Goal: Task Accomplishment & Management: Complete application form

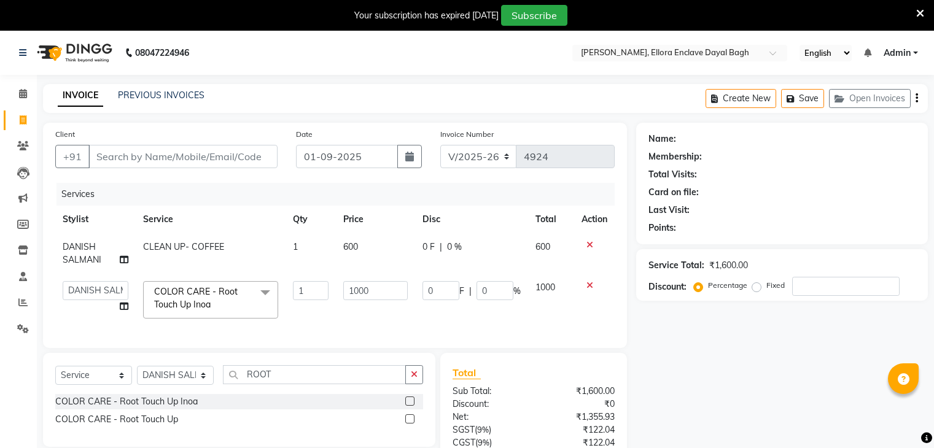
select select "6880"
select select "53879"
select select "service"
select select "53879"
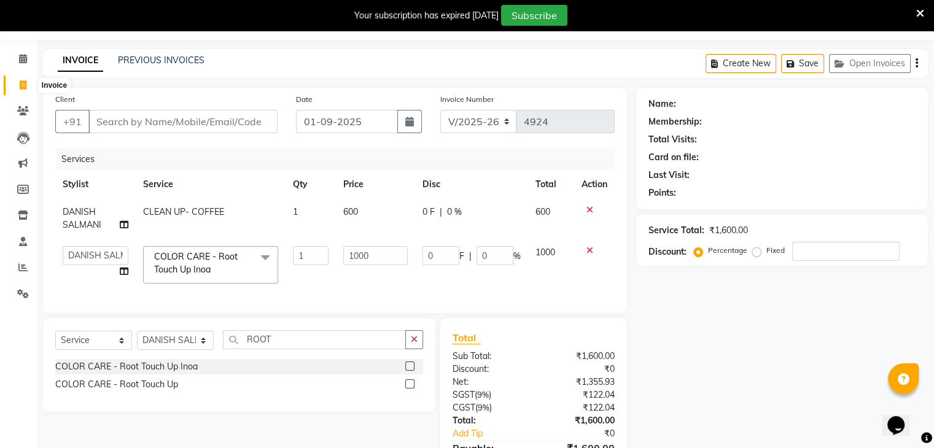
click at [22, 83] on icon at bounding box center [23, 84] width 7 height 9
select select "service"
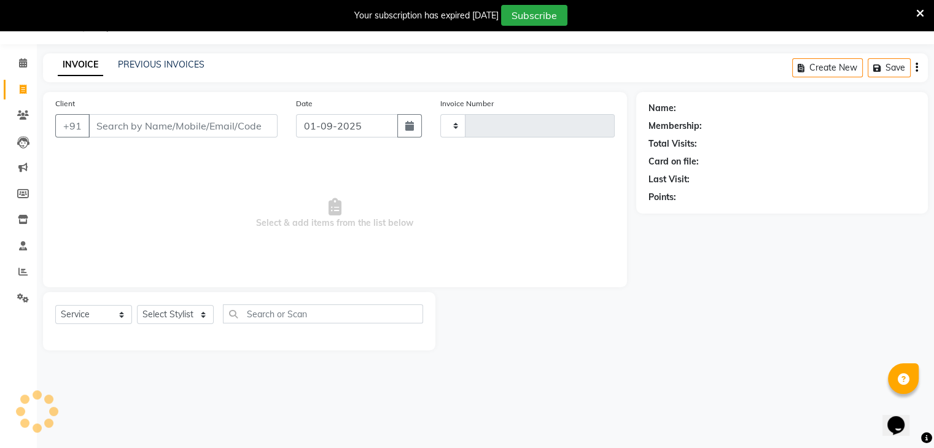
scroll to position [31, 0]
type input "4924"
select select "6880"
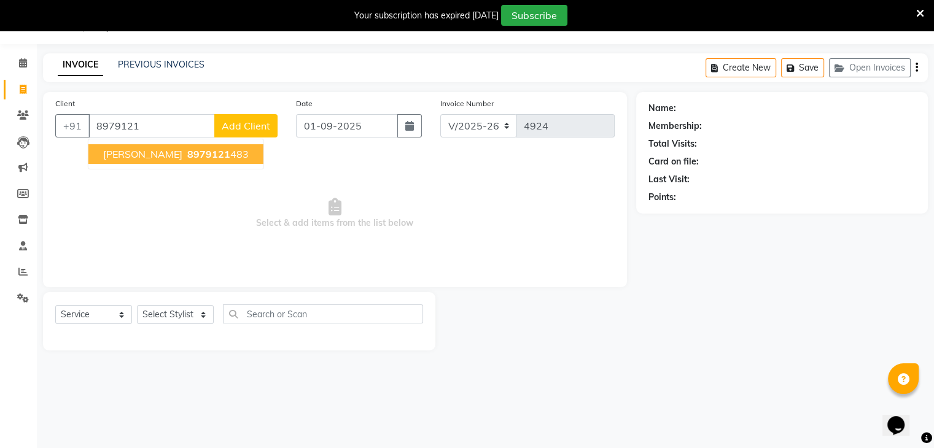
click at [201, 152] on button "[PERSON_NAME] 8979121 483" at bounding box center [175, 154] width 175 height 20
type input "8979121483"
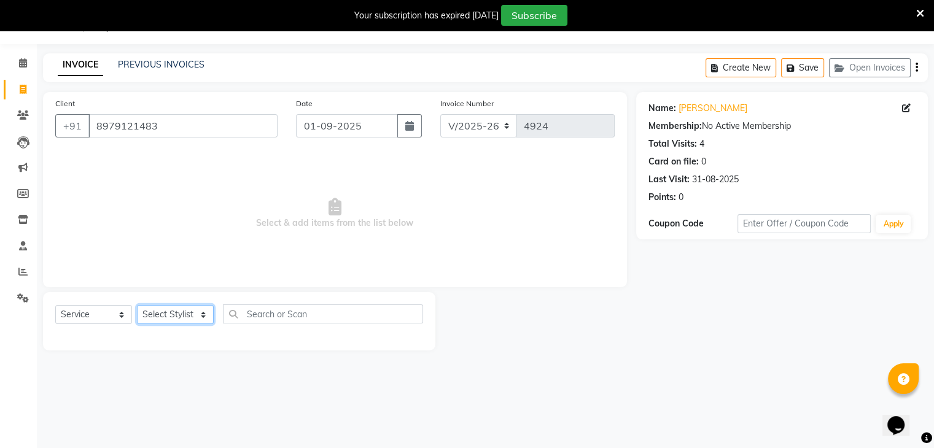
click at [181, 315] on select "Select Stylist AMAN DANISH SALMANI [PERSON_NAME] kakul KAVITA [PERSON_NAME] [PE…" at bounding box center [175, 314] width 77 height 19
select select "86751"
click at [137, 306] on select "Select Stylist AMAN DANISH SALMANI [PERSON_NAME] kakul KAVITA [PERSON_NAME] [PE…" at bounding box center [175, 314] width 77 height 19
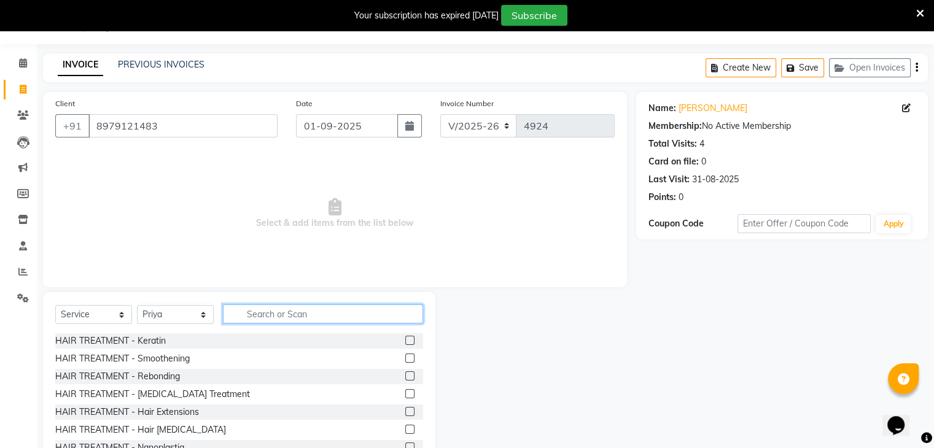
click at [270, 314] on input "text" at bounding box center [323, 314] width 200 height 19
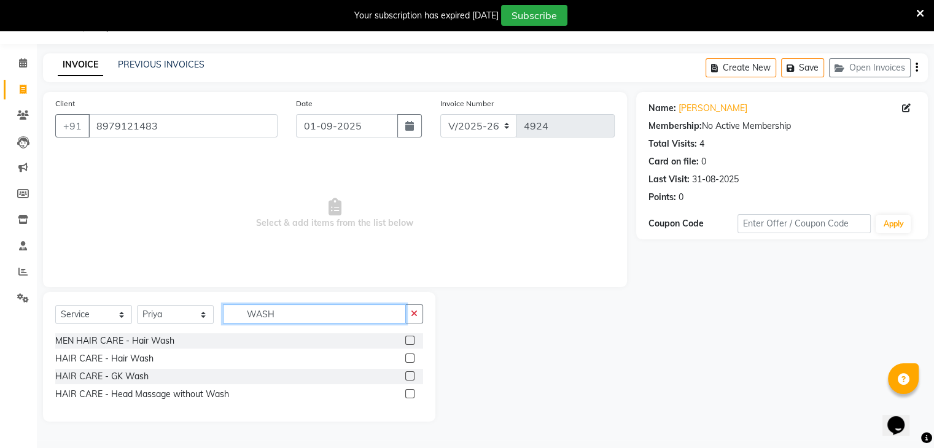
type input "WASH"
click at [406, 357] on label at bounding box center [409, 358] width 9 height 9
click at [406, 357] on input "checkbox" at bounding box center [409, 359] width 8 height 8
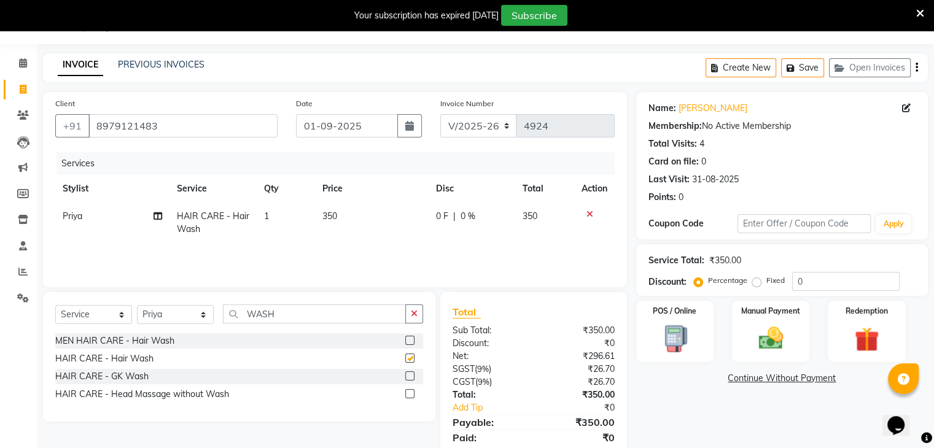
checkbox input "false"
click at [754, 336] on img at bounding box center [770, 338] width 41 height 29
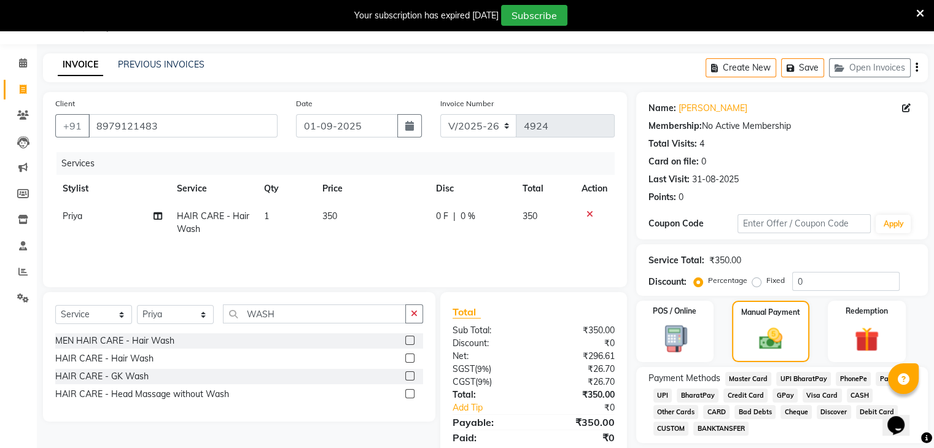
click at [858, 392] on span "CASH" at bounding box center [860, 396] width 26 height 14
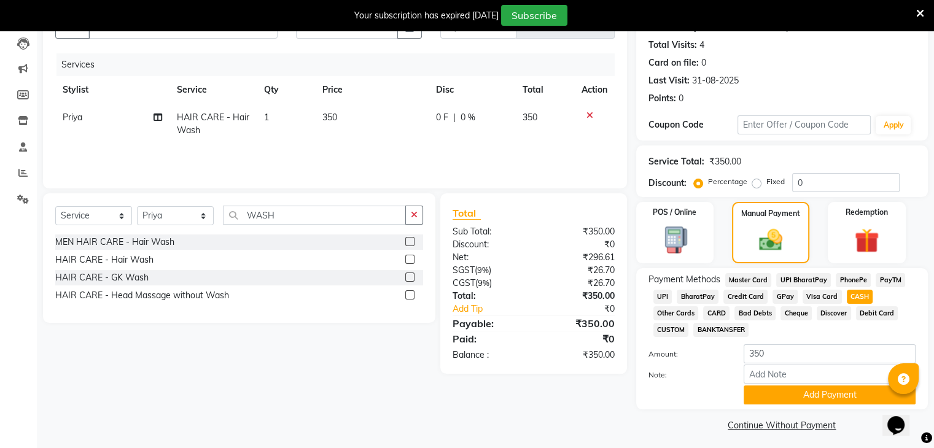
scroll to position [131, 0]
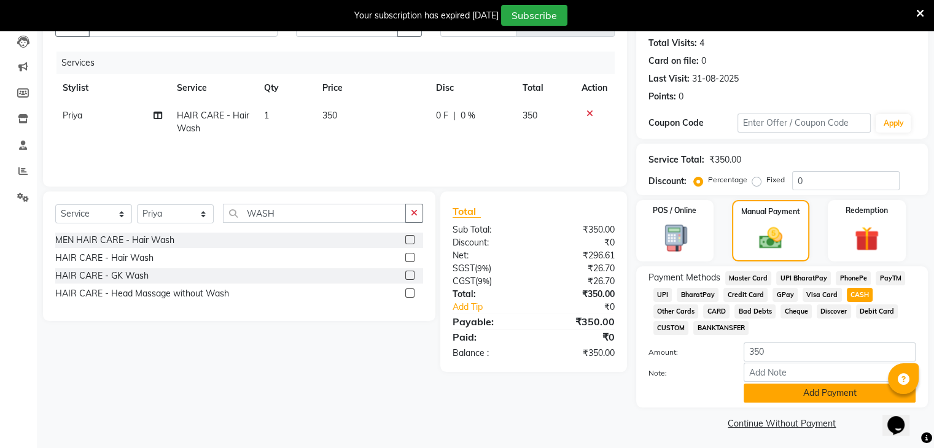
click at [855, 394] on button "Add Payment" at bounding box center [830, 393] width 172 height 19
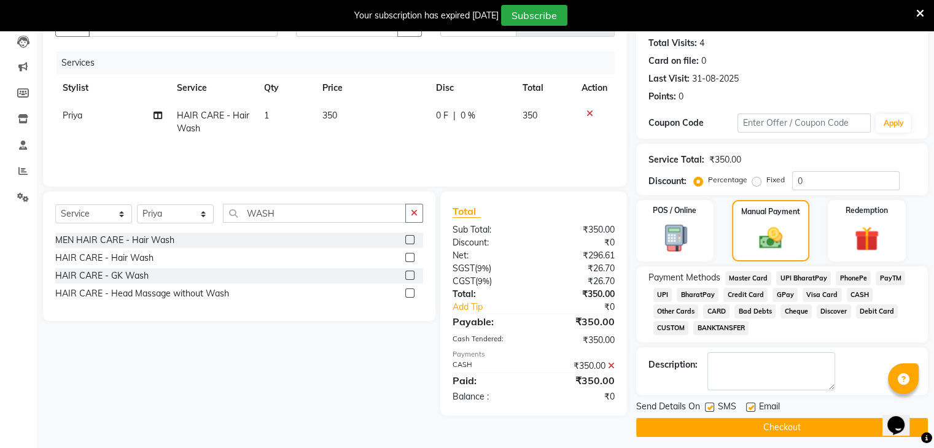
click at [839, 423] on button "Checkout" at bounding box center [782, 427] width 292 height 19
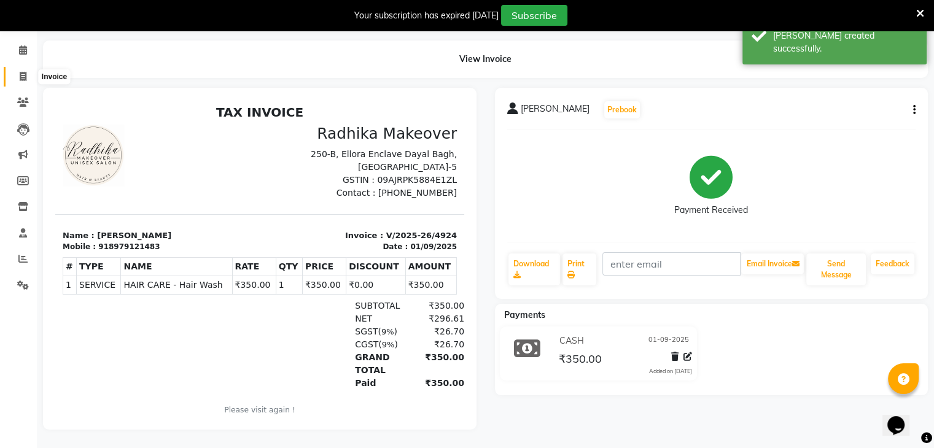
click at [25, 72] on icon at bounding box center [23, 76] width 7 height 9
select select "service"
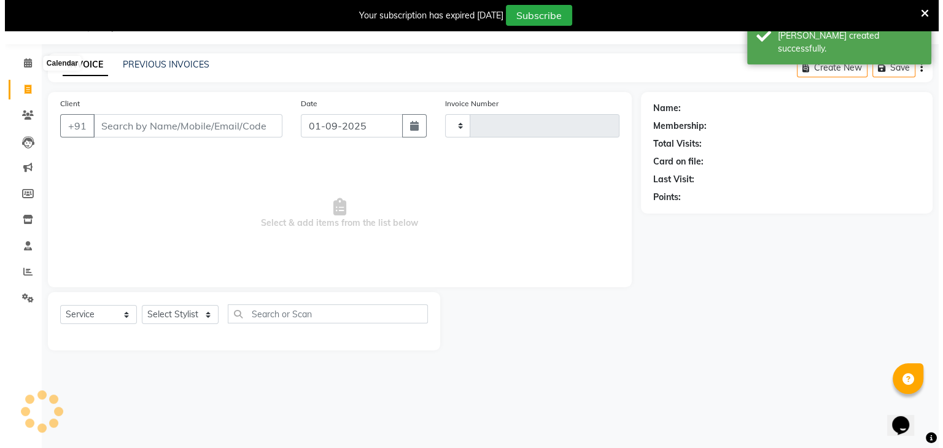
scroll to position [31, 0]
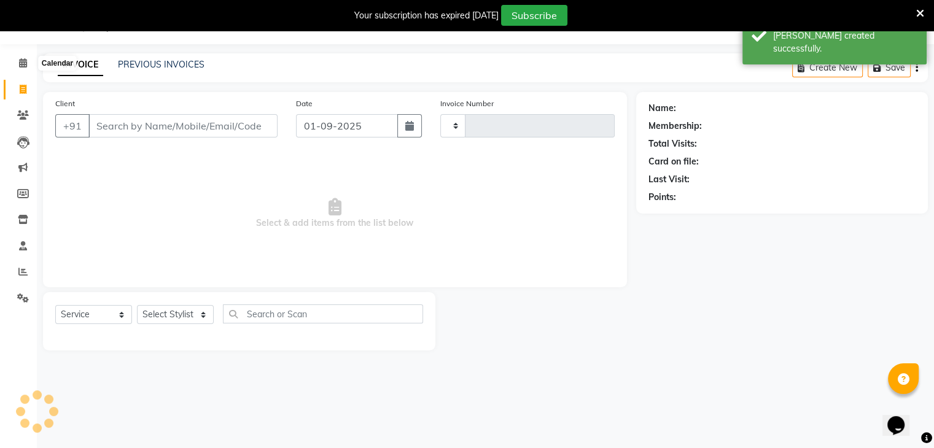
type input "4925"
select select "6880"
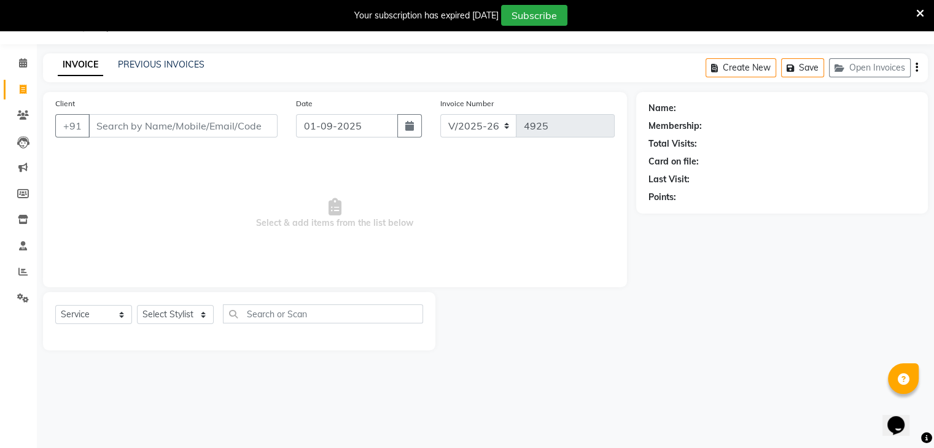
click at [145, 134] on input "Client" at bounding box center [182, 125] width 189 height 23
type input "9690434190"
click at [248, 129] on span "Add Client" at bounding box center [246, 126] width 49 height 12
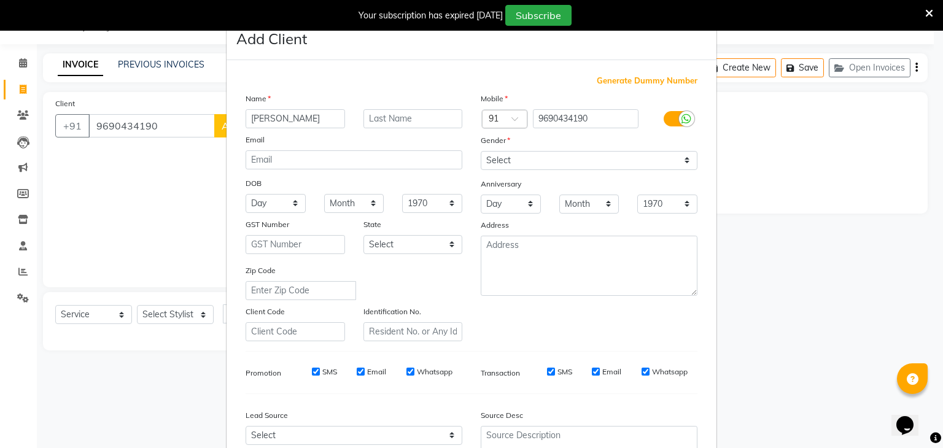
type input "[PERSON_NAME]"
click at [594, 168] on select "Select [DEMOGRAPHIC_DATA] [DEMOGRAPHIC_DATA] Other Prefer Not To Say" at bounding box center [589, 160] width 217 height 19
select select "[DEMOGRAPHIC_DATA]"
click at [481, 152] on select "Select [DEMOGRAPHIC_DATA] [DEMOGRAPHIC_DATA] Other Prefer Not To Say" at bounding box center [589, 160] width 217 height 19
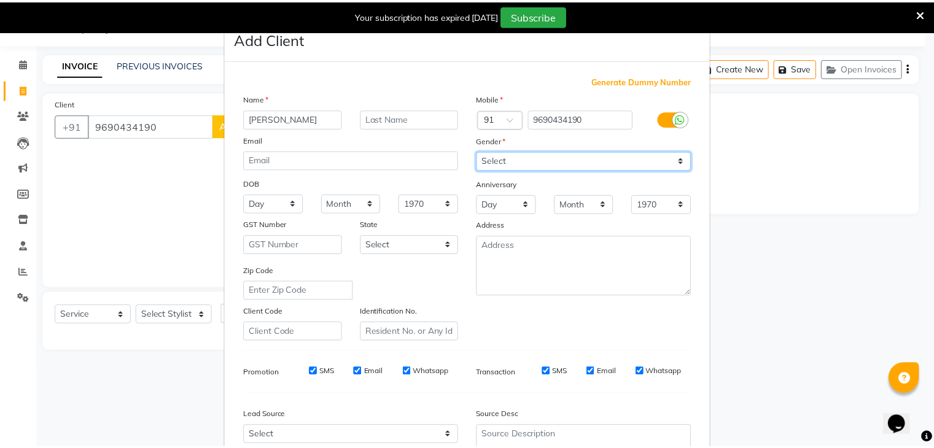
scroll to position [125, 0]
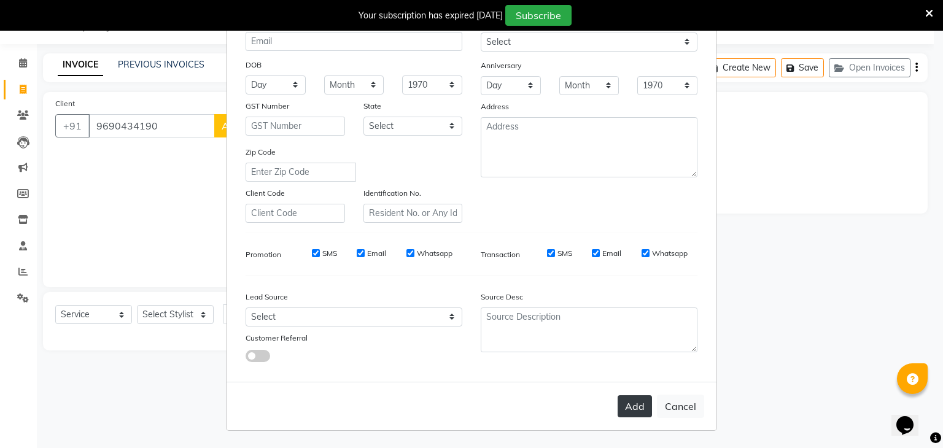
click at [627, 401] on button "Add" at bounding box center [635, 406] width 34 height 22
select select
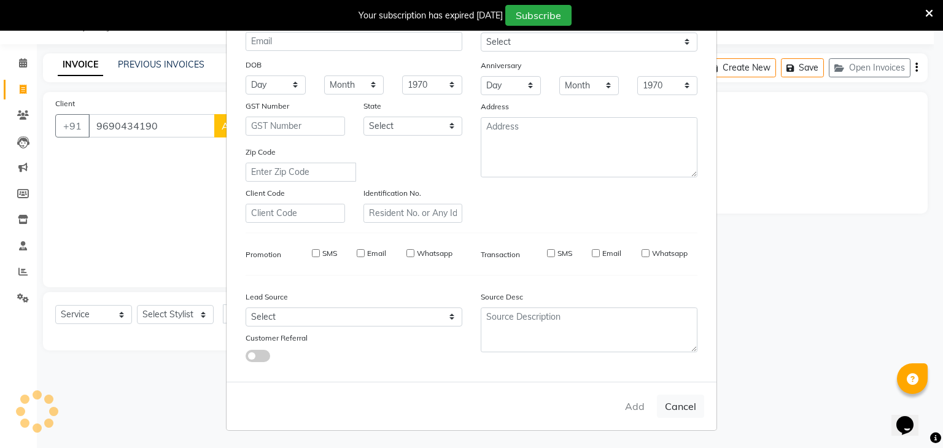
select select
checkbox input "false"
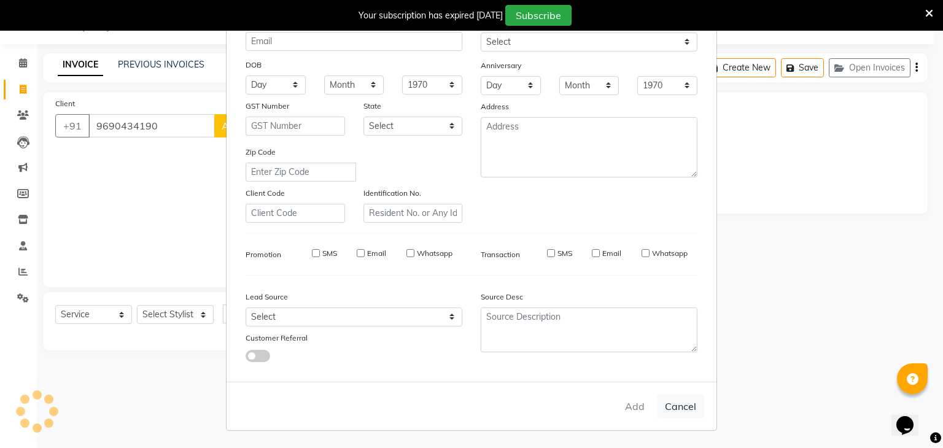
checkbox input "false"
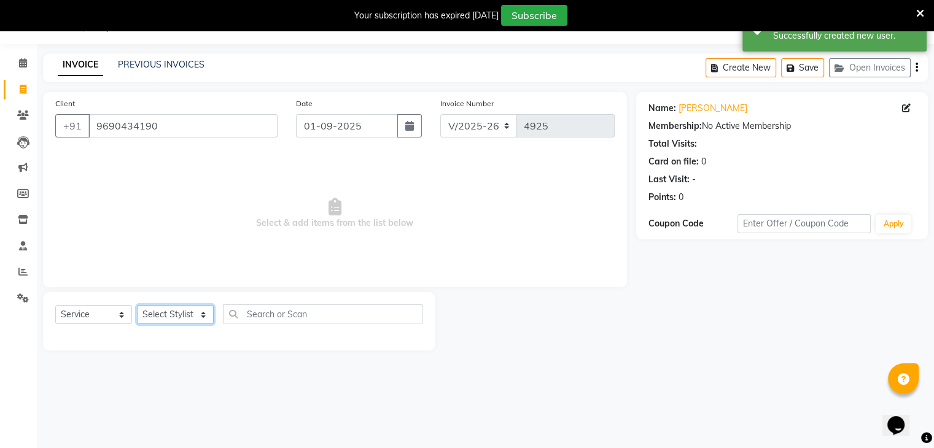
click at [184, 319] on select "Select Stylist AMAN DANISH SALMANI [PERSON_NAME] kakul KAVITA [PERSON_NAME] [PE…" at bounding box center [175, 314] width 77 height 19
select select "58738"
click at [137, 306] on select "Select Stylist AMAN DANISH SALMANI [PERSON_NAME] kakul KAVITA [PERSON_NAME] [PE…" at bounding box center [175, 314] width 77 height 19
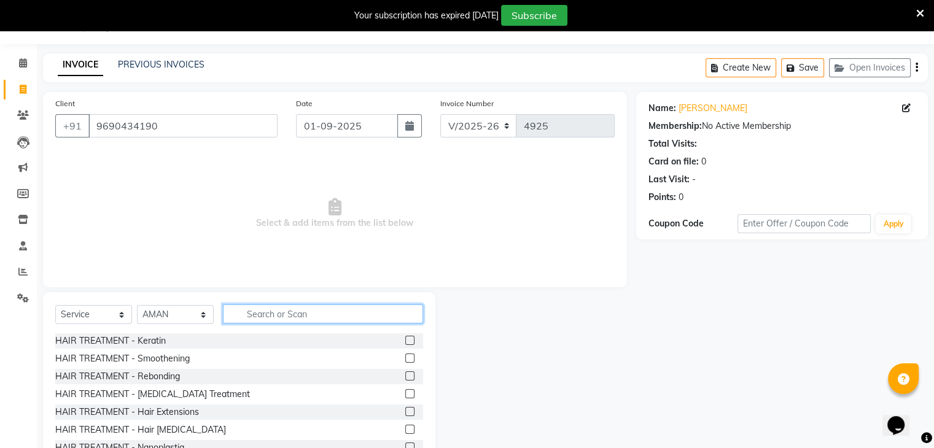
click at [310, 317] on input "text" at bounding box center [323, 314] width 200 height 19
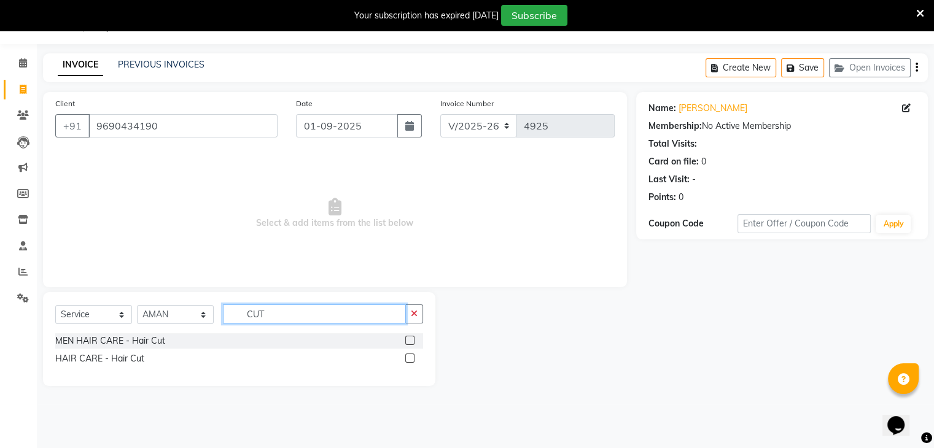
type input "CUT"
click at [410, 344] on label at bounding box center [409, 340] width 9 height 9
click at [410, 344] on input "checkbox" at bounding box center [409, 341] width 8 height 8
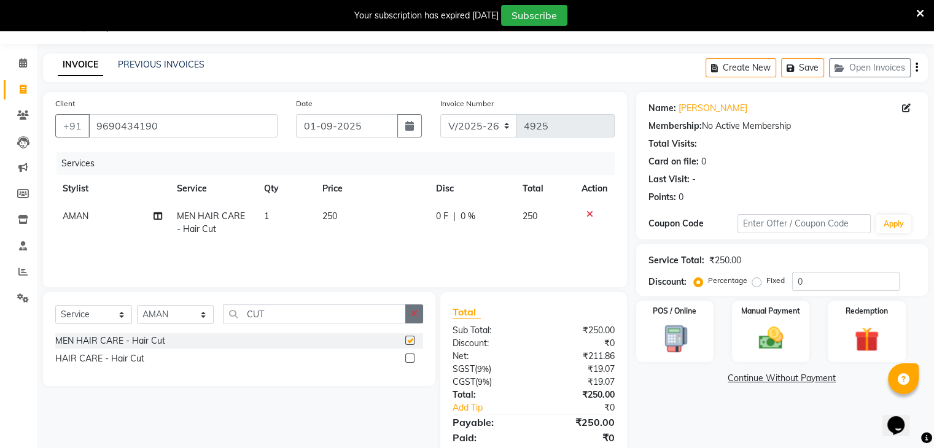
checkbox input "false"
click at [413, 310] on icon "button" at bounding box center [414, 313] width 7 height 9
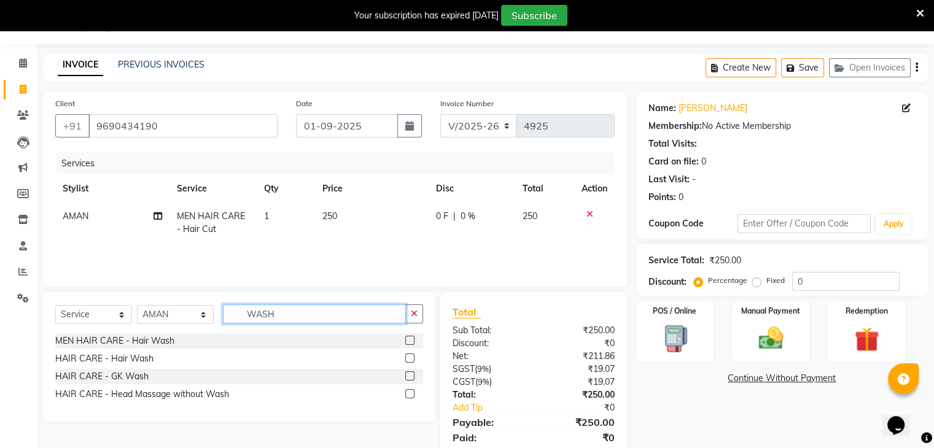
type input "WASH"
click at [409, 339] on label at bounding box center [409, 340] width 9 height 9
click at [409, 339] on input "checkbox" at bounding box center [409, 341] width 8 height 8
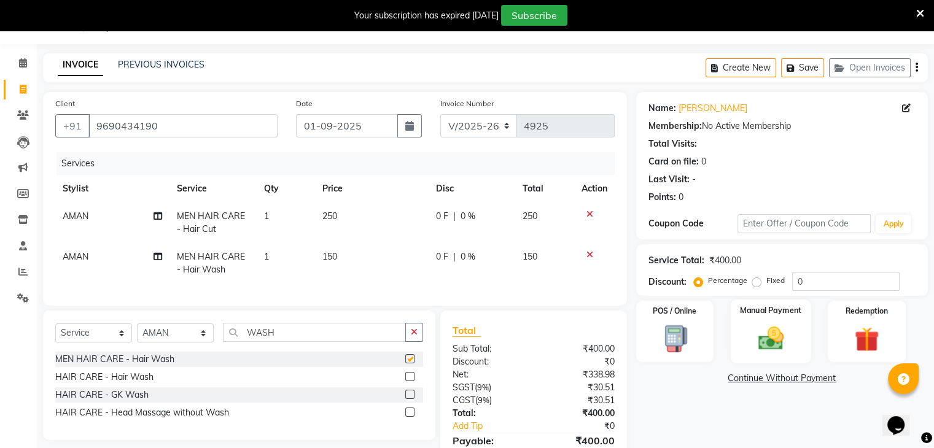
checkbox input "false"
click at [779, 316] on label "Manual Payment" at bounding box center [770, 311] width 61 height 12
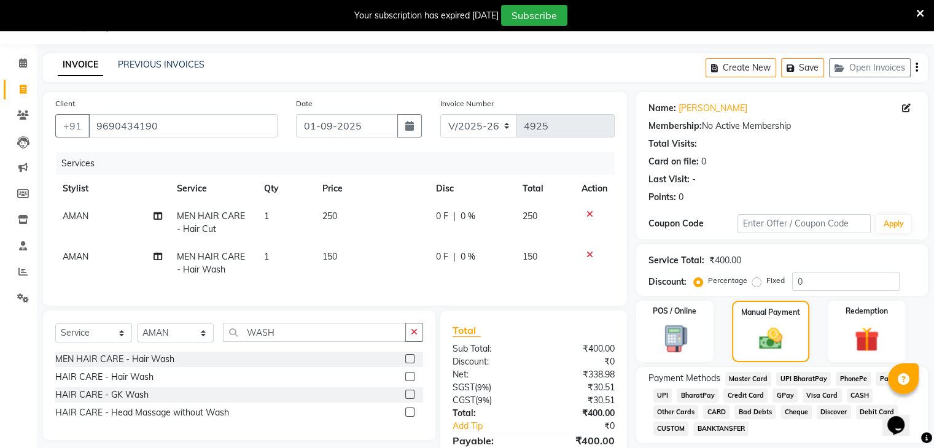
click at [855, 394] on span "CASH" at bounding box center [860, 396] width 26 height 14
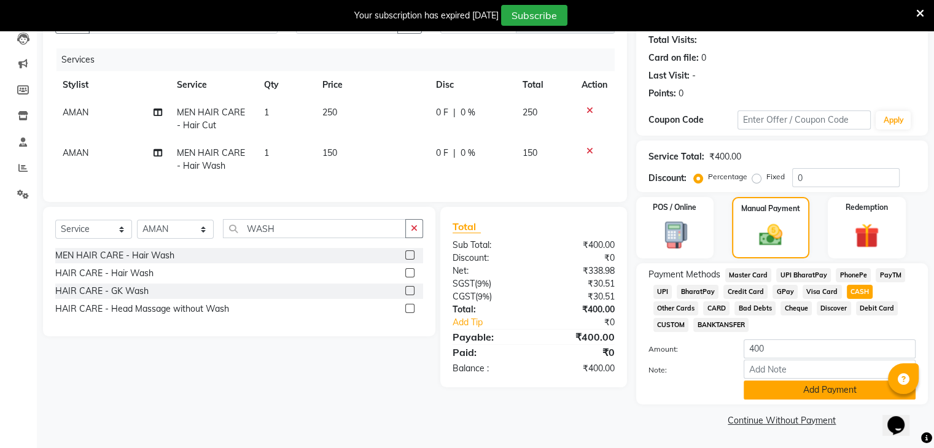
click at [855, 386] on button "Add Payment" at bounding box center [830, 390] width 172 height 19
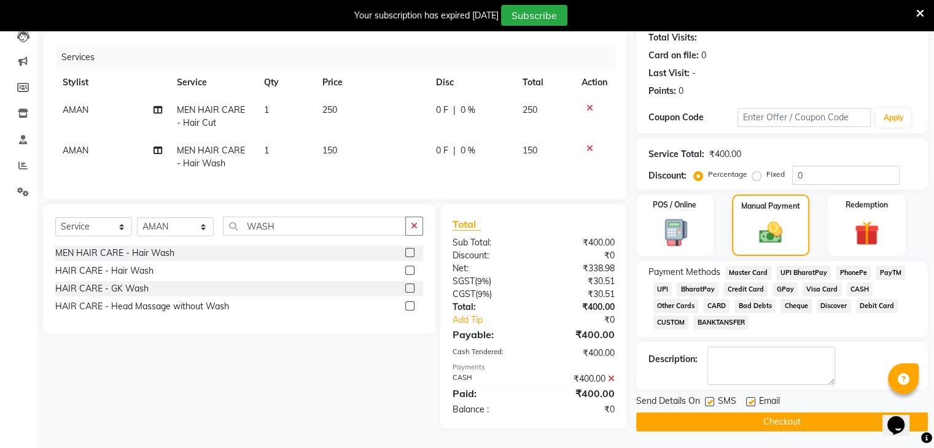
click at [844, 417] on button "Checkout" at bounding box center [782, 422] width 292 height 19
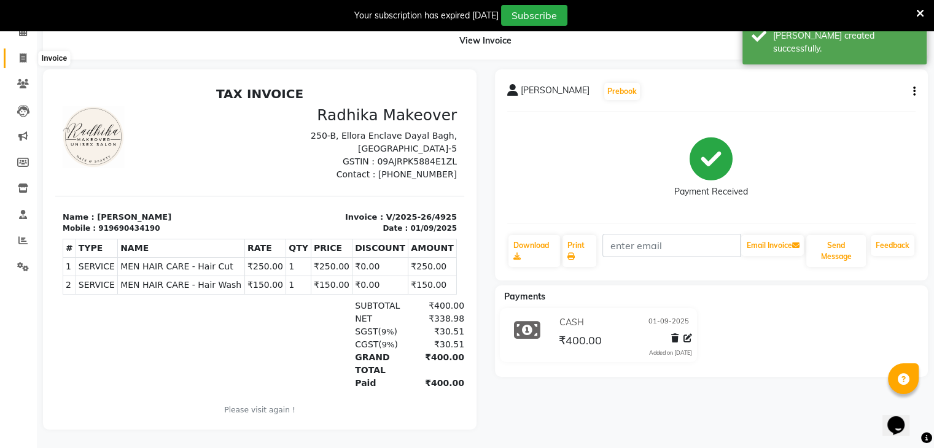
click at [26, 53] on icon at bounding box center [23, 57] width 7 height 9
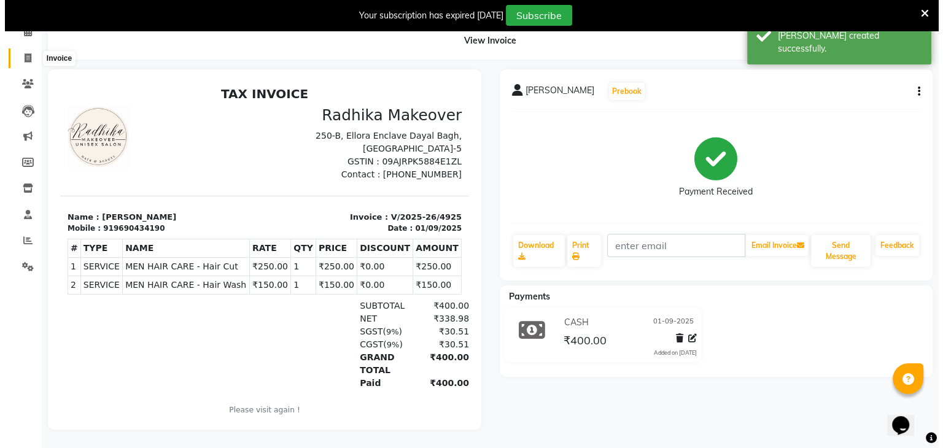
scroll to position [31, 0]
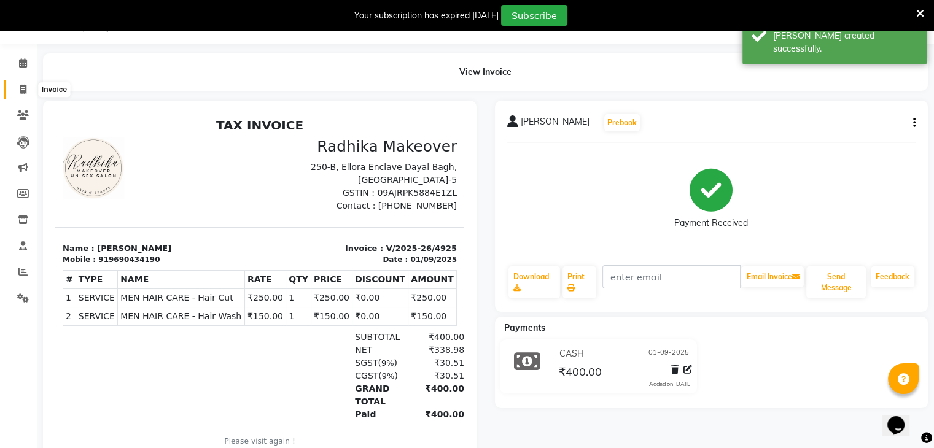
select select "6880"
select select "service"
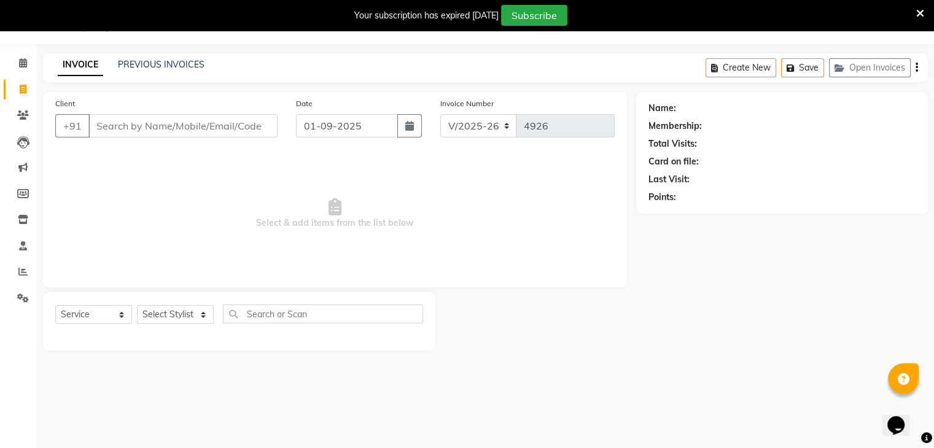
click at [26, 50] on li "Calendar" at bounding box center [18, 63] width 37 height 26
click at [193, 316] on select "Select Stylist AMAN DANISH SALMANI [PERSON_NAME] kakul KAVITA [PERSON_NAME] [PE…" at bounding box center [175, 314] width 77 height 19
select select "53882"
click at [137, 306] on select "Select Stylist AMAN DANISH SALMANI [PERSON_NAME] kakul KAVITA [PERSON_NAME] [PE…" at bounding box center [175, 314] width 77 height 19
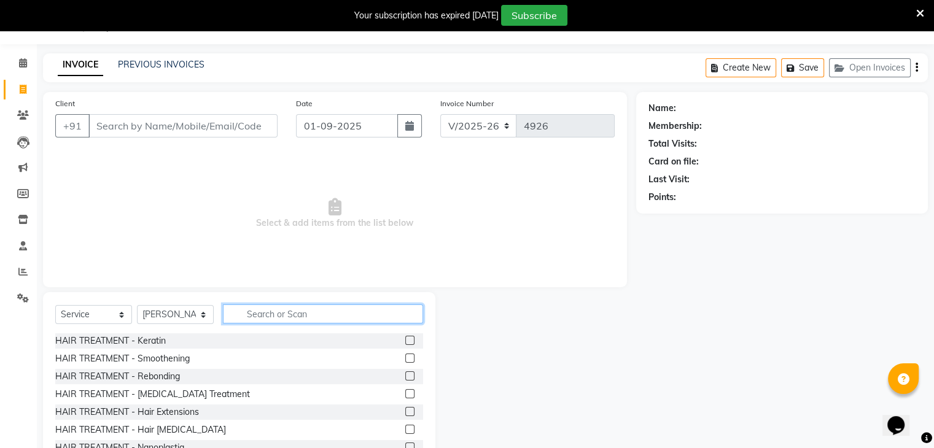
click at [296, 322] on input "text" at bounding box center [323, 314] width 200 height 19
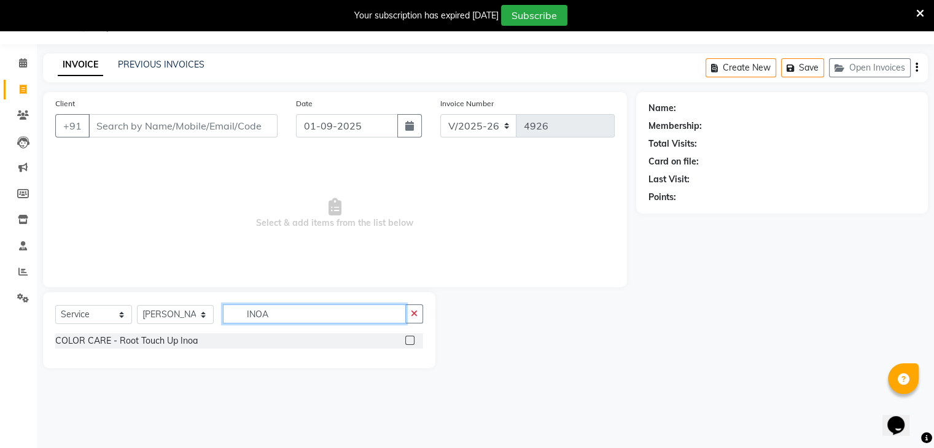
type input "INOA"
click at [411, 344] on label at bounding box center [409, 340] width 9 height 9
click at [411, 344] on input "checkbox" at bounding box center [409, 341] width 8 height 8
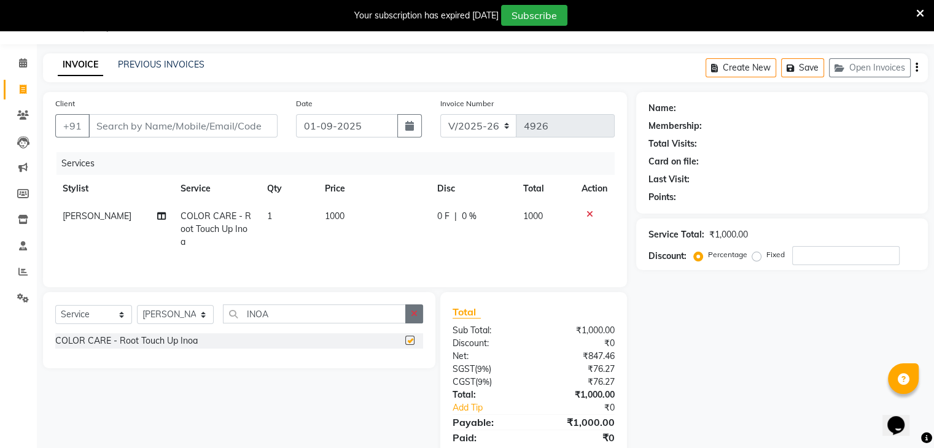
checkbox input "false"
click at [412, 318] on icon "button" at bounding box center [414, 313] width 7 height 9
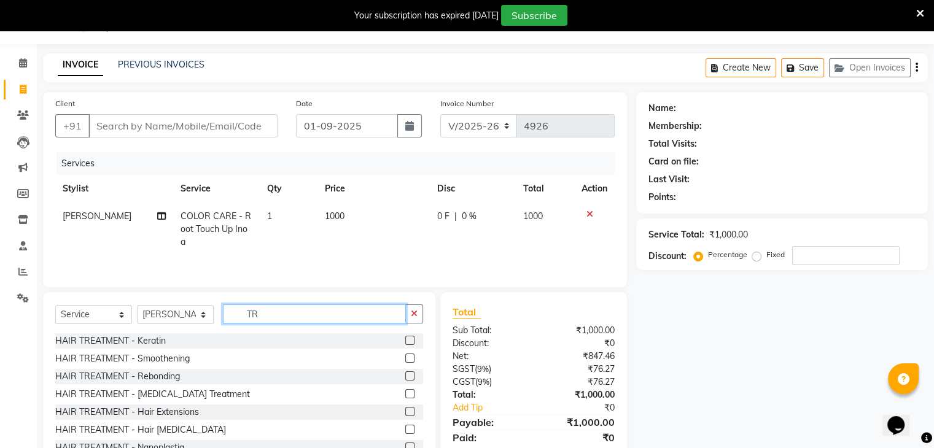
type input "T"
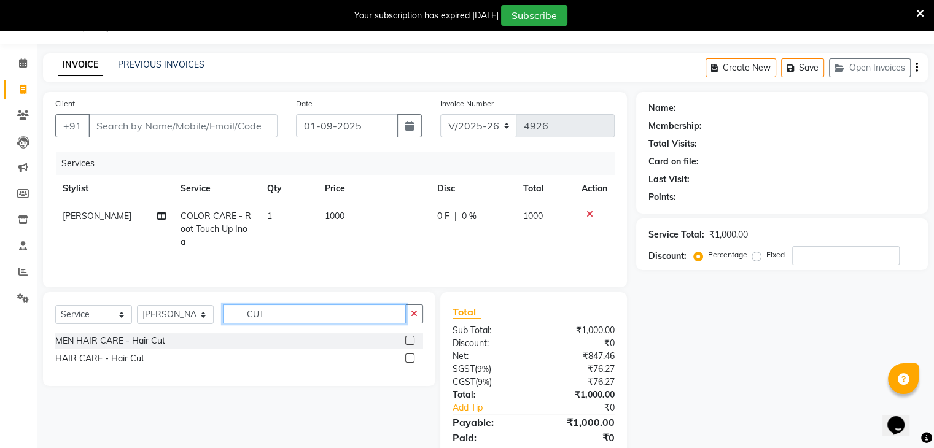
type input "CUT"
click at [407, 354] on label at bounding box center [409, 358] width 9 height 9
click at [407, 355] on input "checkbox" at bounding box center [409, 359] width 8 height 8
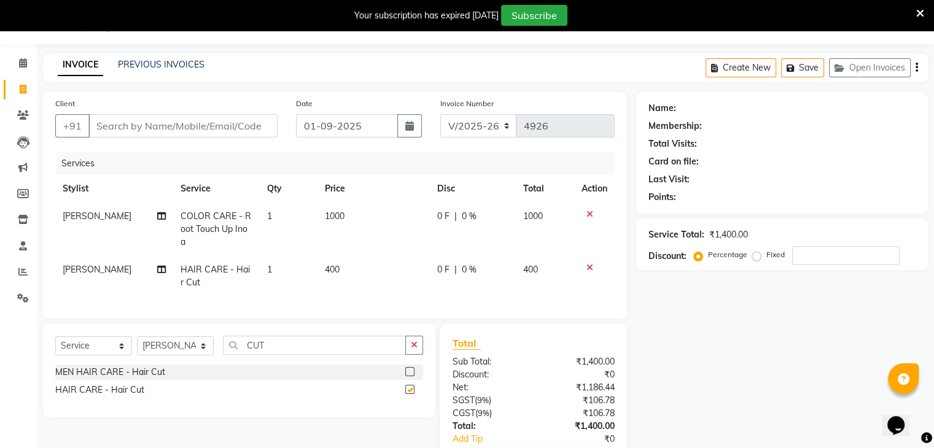
checkbox input "false"
click at [452, 268] on div "0 F | 0 %" at bounding box center [472, 269] width 71 height 13
select select "53882"
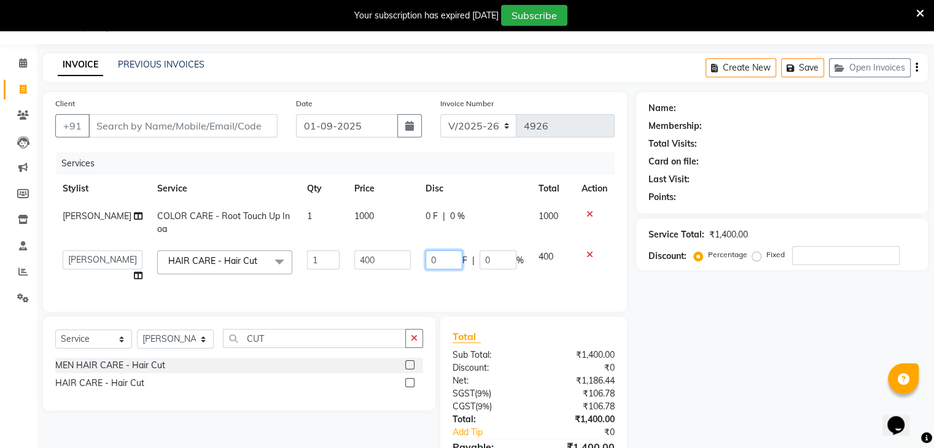
click at [454, 262] on input "0" at bounding box center [443, 260] width 37 height 19
type input "100"
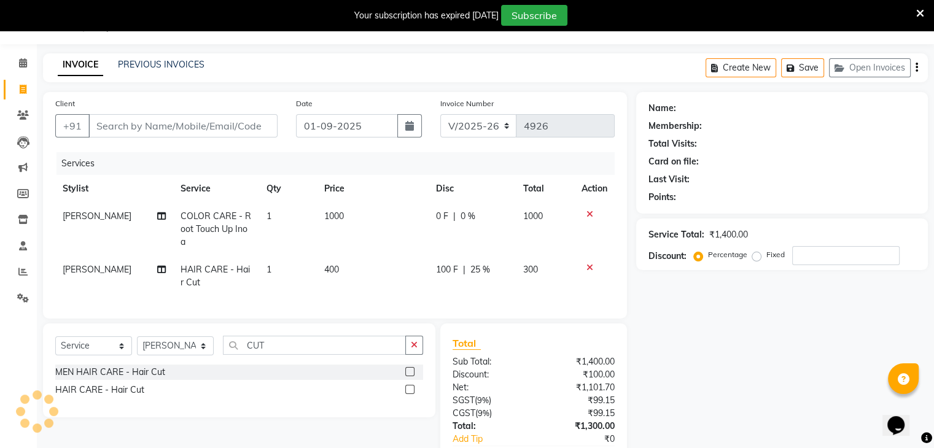
click at [455, 289] on td "100 F | 25 %" at bounding box center [472, 276] width 87 height 41
select select "53882"
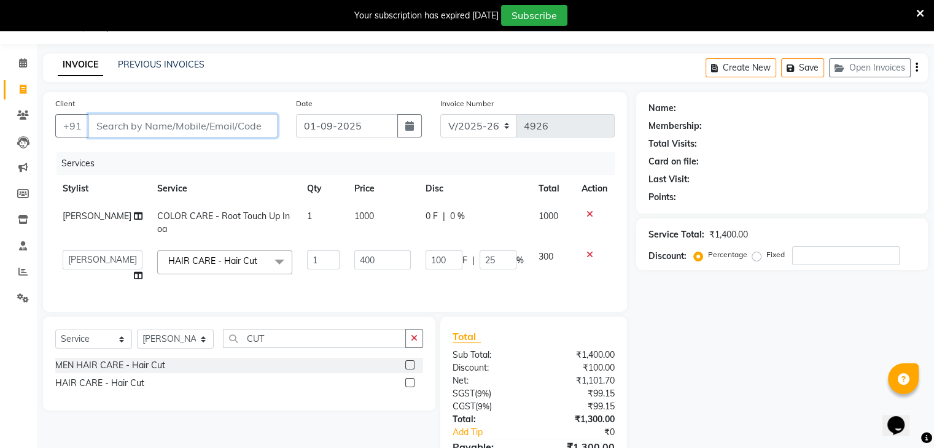
click at [247, 132] on input "Client" at bounding box center [182, 125] width 189 height 23
type input "8"
type input "0"
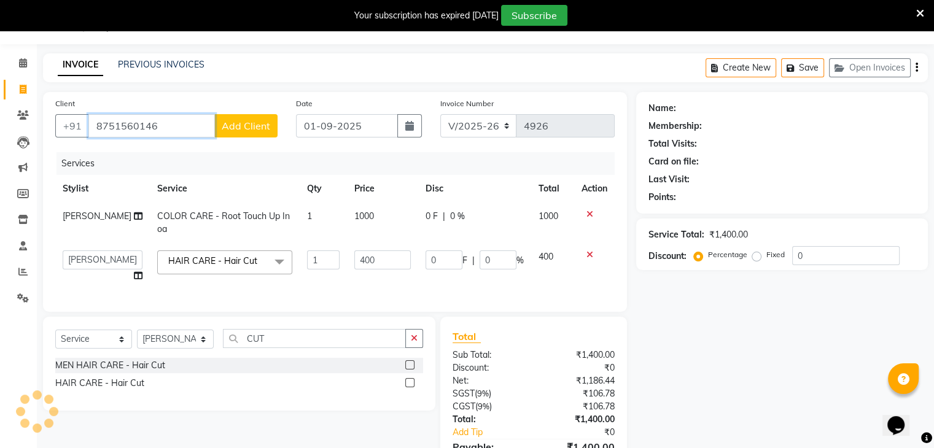
type input "8751560146"
click at [247, 132] on button "Add Client" at bounding box center [245, 125] width 63 height 23
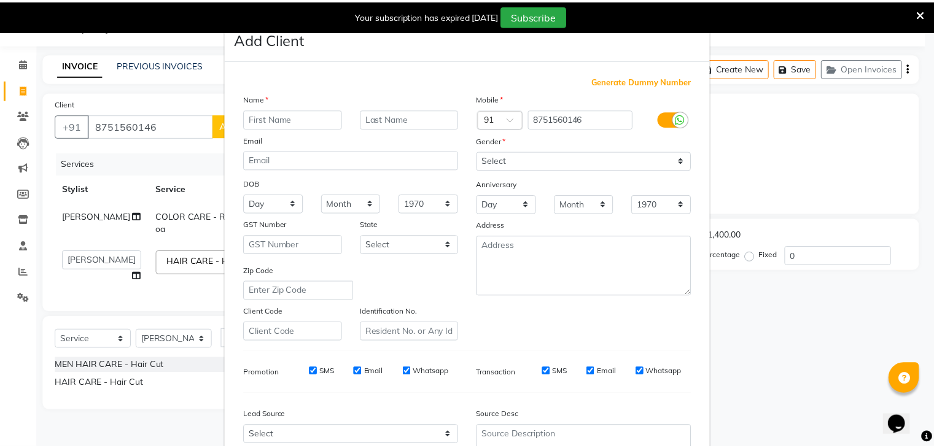
scroll to position [125, 0]
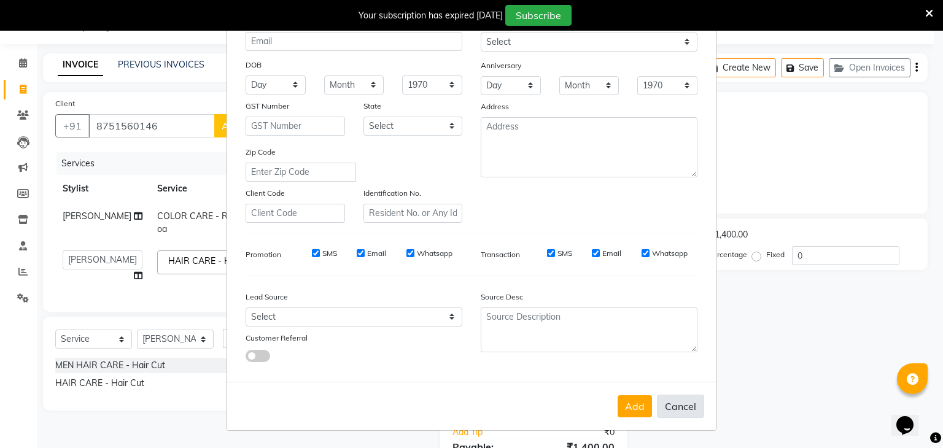
click at [669, 404] on button "Cancel" at bounding box center [680, 406] width 47 height 23
select select
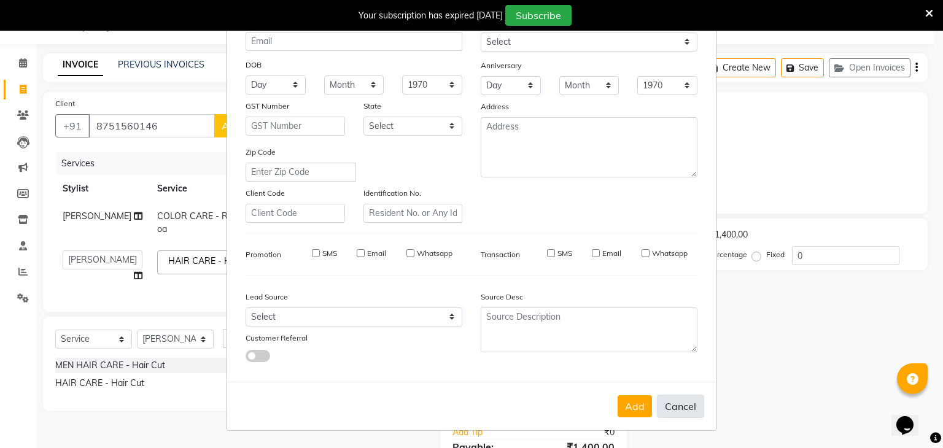
select select
checkbox input "false"
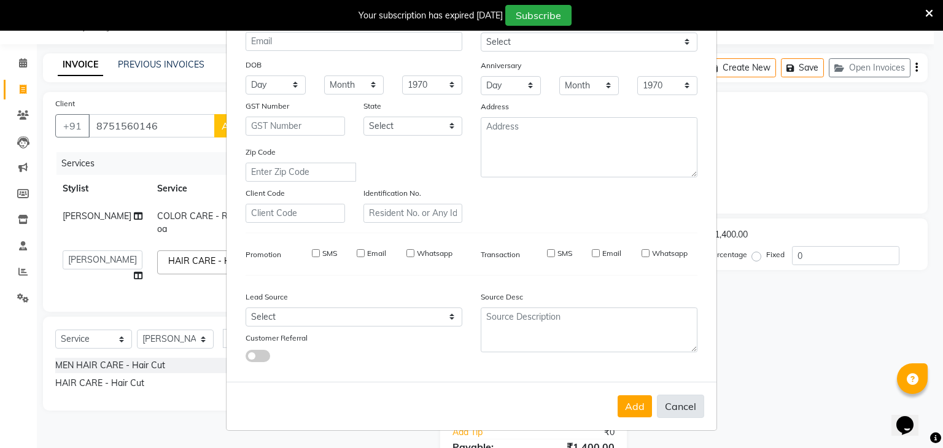
checkbox input "false"
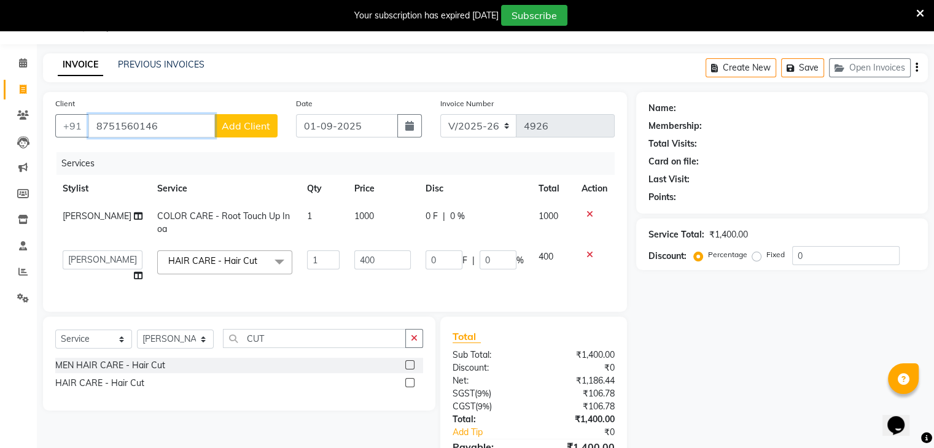
click at [115, 133] on input "8751560146" at bounding box center [151, 125] width 126 height 23
click at [165, 130] on input "8791560146" at bounding box center [151, 125] width 126 height 23
click at [124, 122] on input "8791560146" at bounding box center [151, 125] width 126 height 23
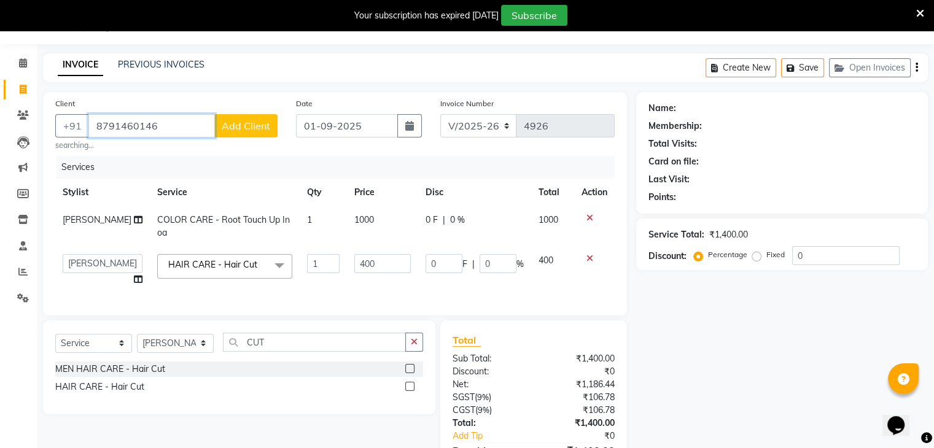
type input "8791460146"
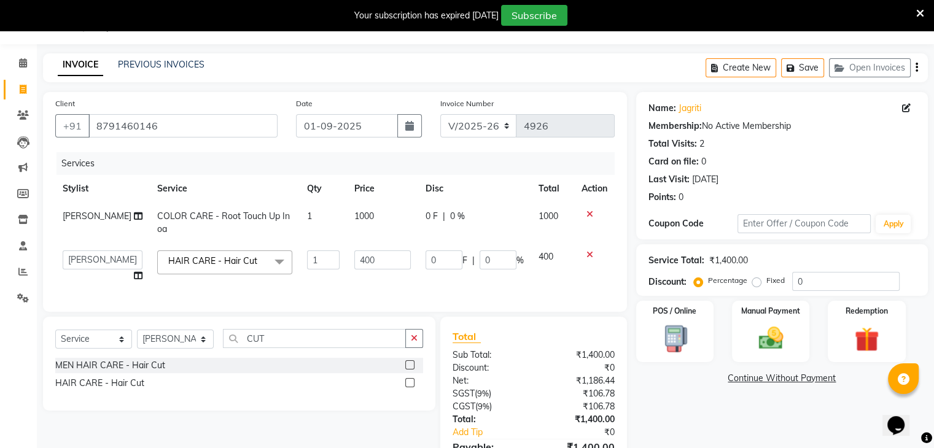
scroll to position [108, 0]
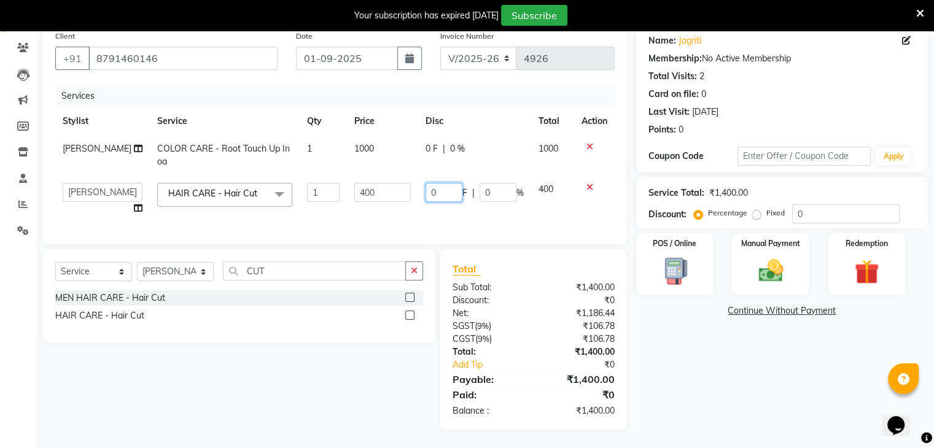
click at [450, 183] on input "0" at bounding box center [443, 192] width 37 height 19
type input "100"
click at [430, 217] on div "Services Stylist Service Qty Price Disc Total Action [PERSON_NAME] COLOR CARE -…" at bounding box center [334, 158] width 559 height 147
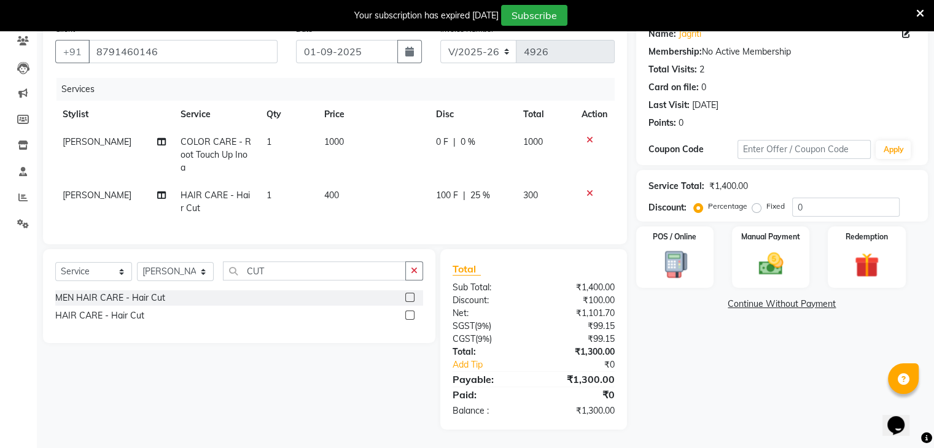
click at [457, 192] on span "100 F" at bounding box center [447, 195] width 22 height 13
select select "53882"
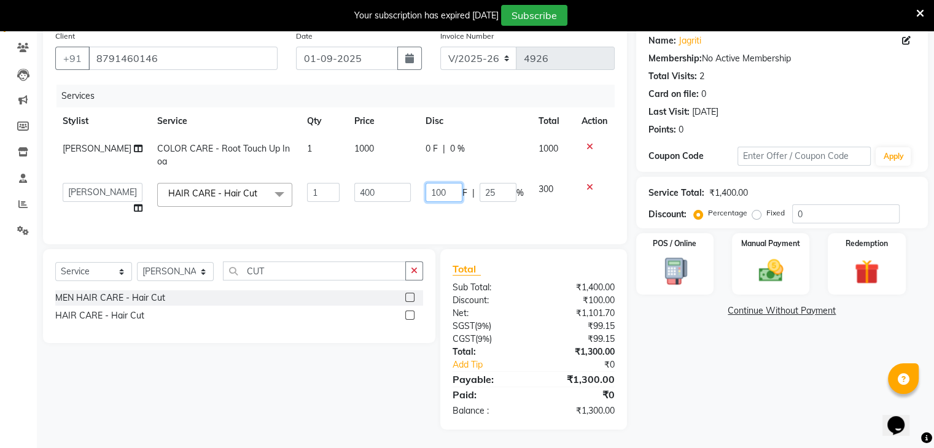
click at [455, 187] on input "100" at bounding box center [443, 192] width 37 height 19
type input "1"
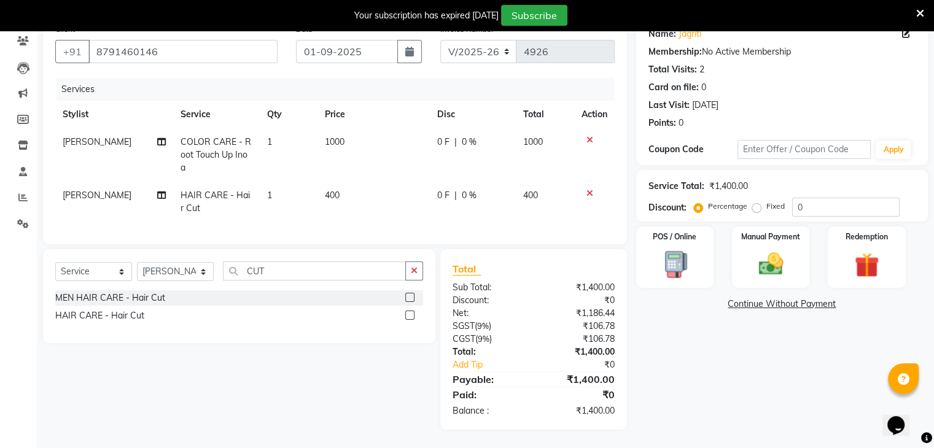
click at [441, 200] on td "0 F | 0 %" at bounding box center [473, 202] width 86 height 41
select select "53882"
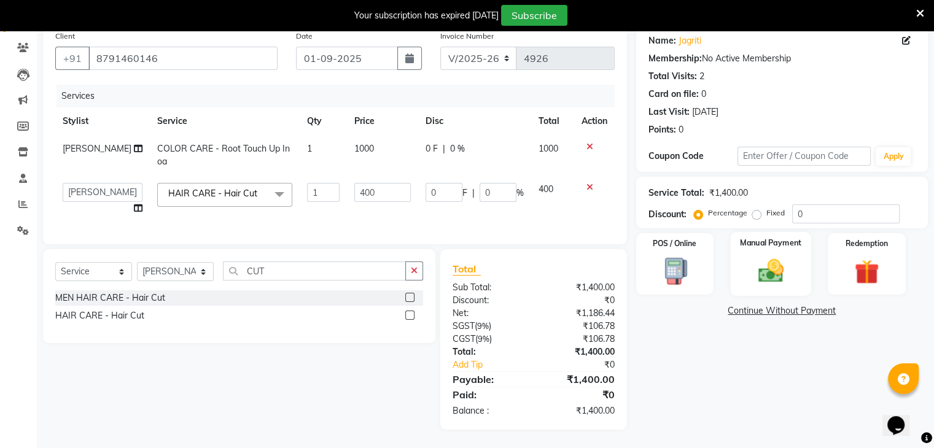
click at [792, 255] on div "Manual Payment" at bounding box center [770, 263] width 80 height 63
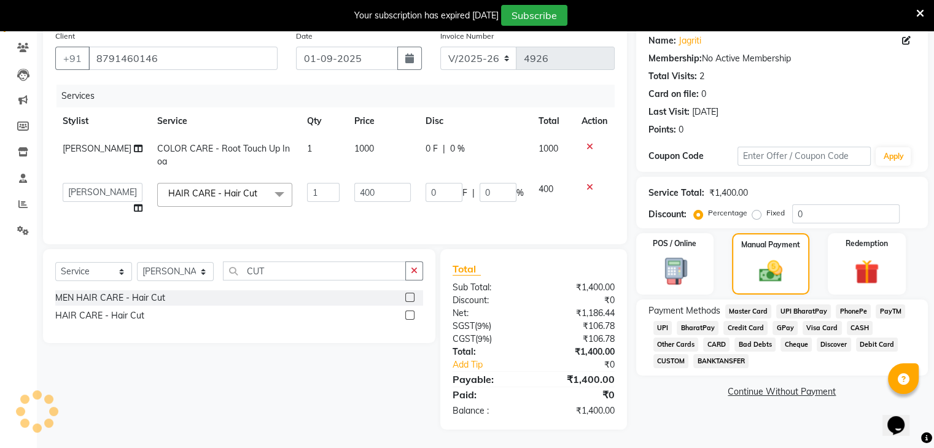
click at [847, 322] on span "CASH" at bounding box center [860, 328] width 26 height 14
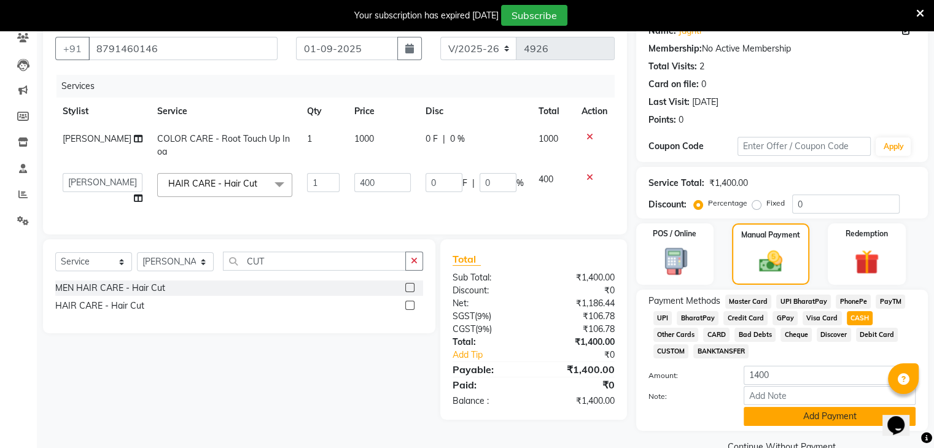
click at [791, 422] on button "Add Payment" at bounding box center [830, 416] width 172 height 19
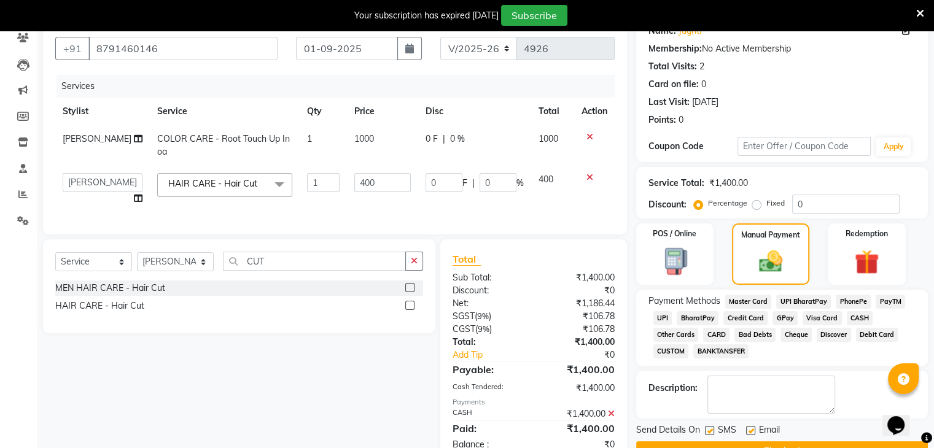
scroll to position [152, 0]
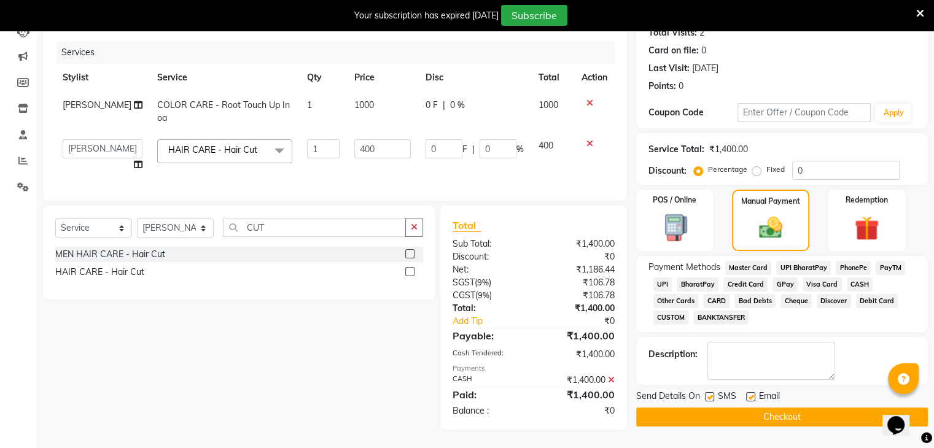
click at [610, 379] on icon at bounding box center [611, 380] width 7 height 9
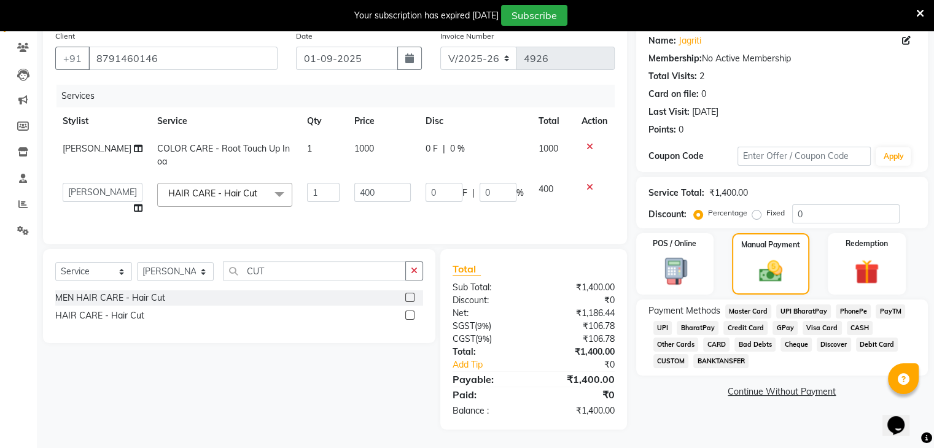
scroll to position [108, 0]
click at [658, 321] on span "UPI" at bounding box center [662, 328] width 19 height 14
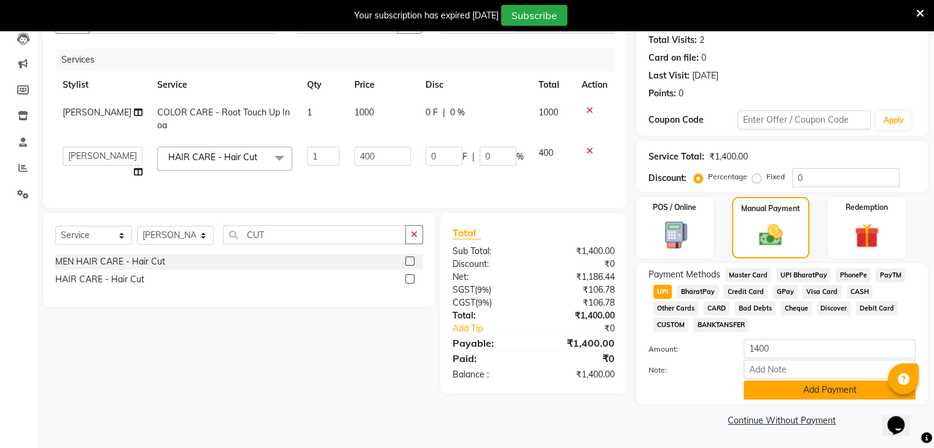
click at [769, 386] on button "Add Payment" at bounding box center [830, 390] width 172 height 19
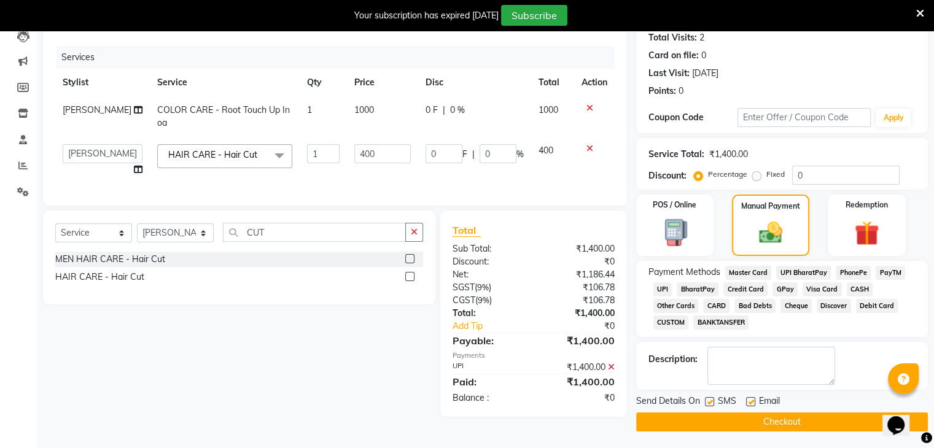
scroll to position [140, 0]
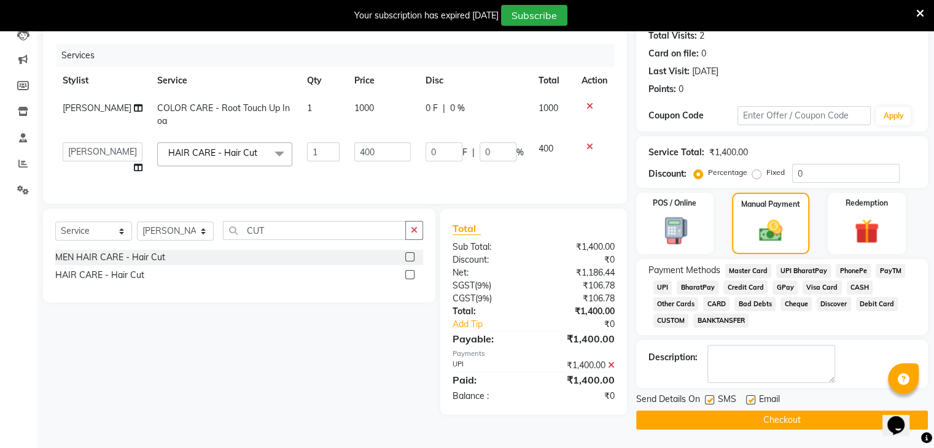
click at [734, 421] on button "Checkout" at bounding box center [782, 420] width 292 height 19
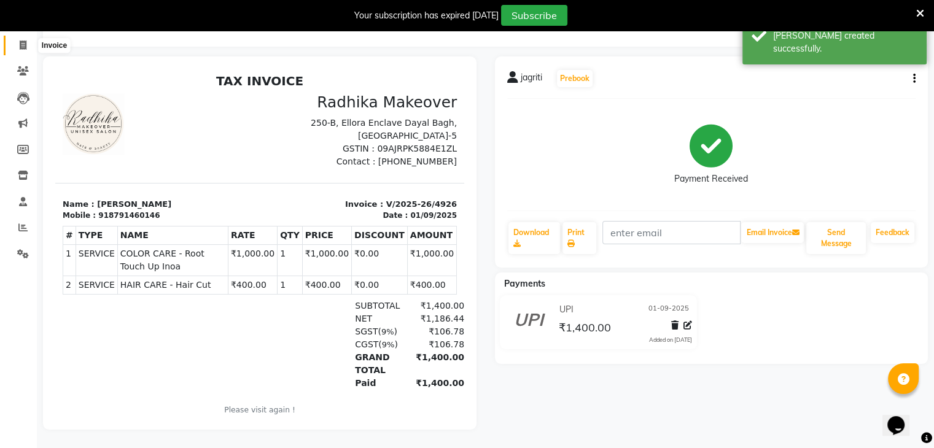
click at [13, 40] on span at bounding box center [22, 46] width 21 height 14
select select "6880"
select select "service"
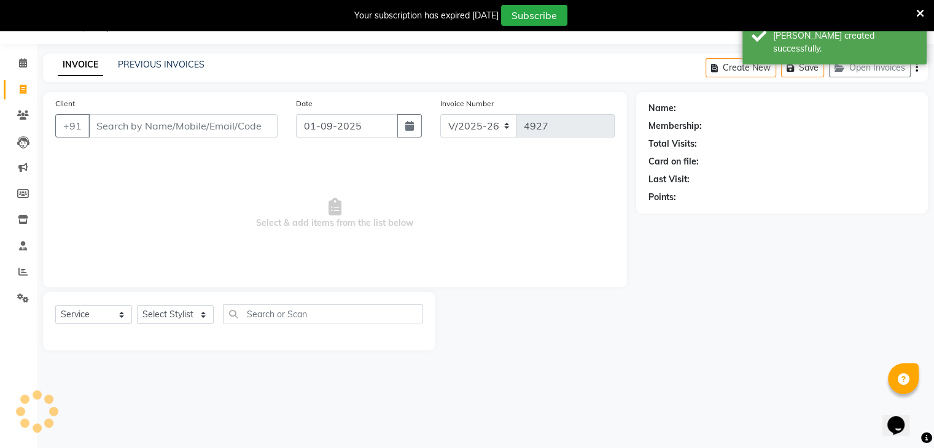
scroll to position [31, 0]
